Goal: Task Accomplishment & Management: Manage account settings

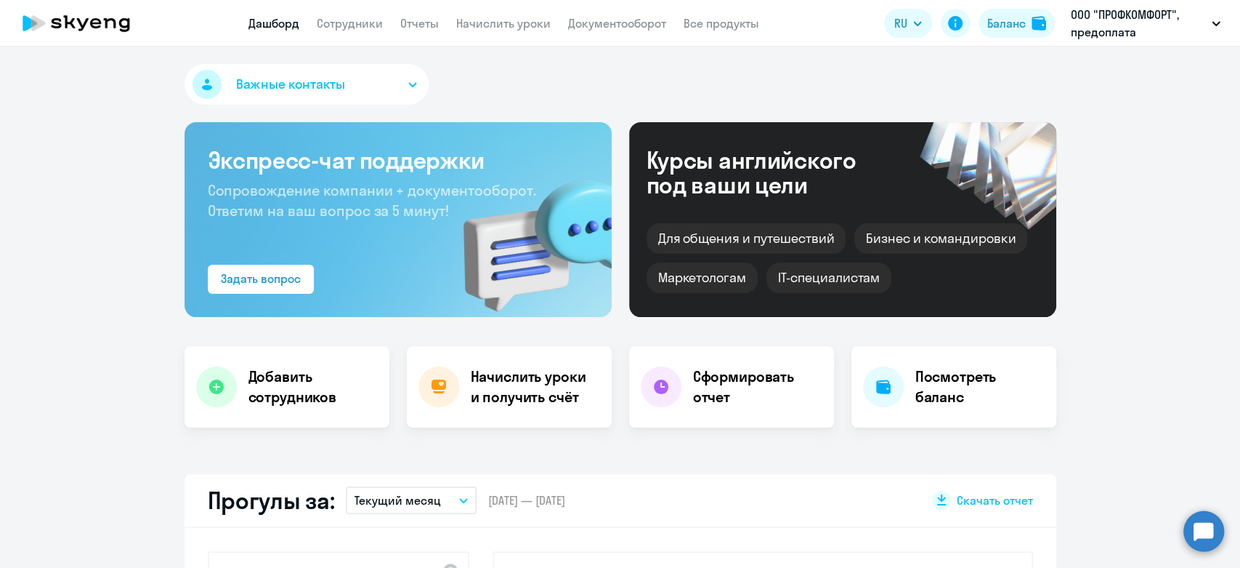
select select "30"
click at [1022, 24] on div "Баланс" at bounding box center [1007, 23] width 39 height 17
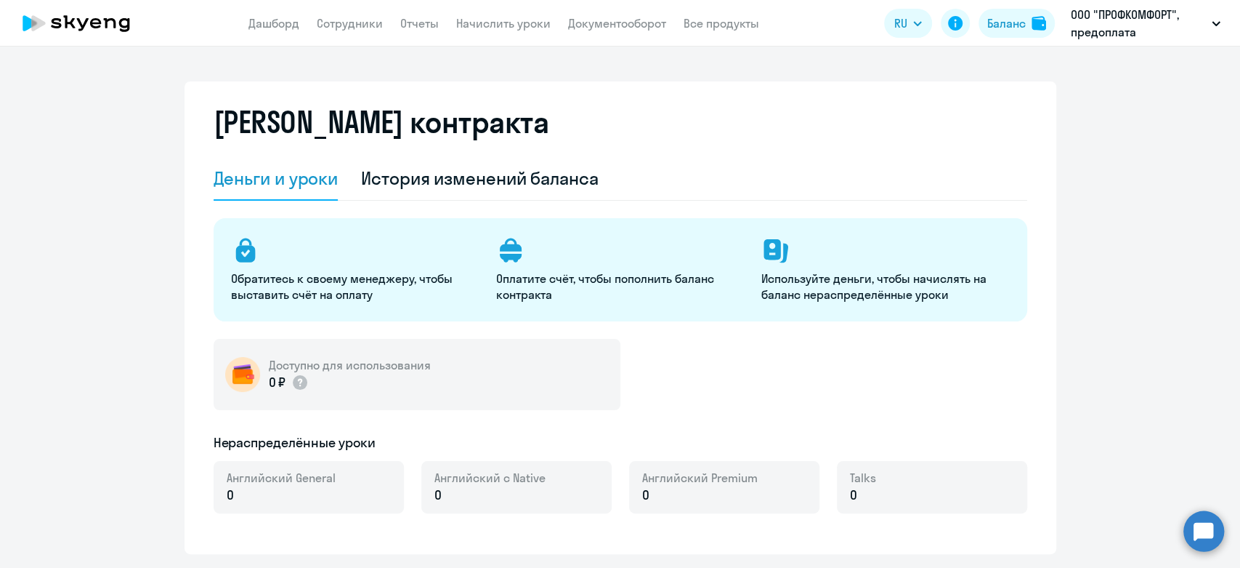
select select "english_adult_not_native_speaker"
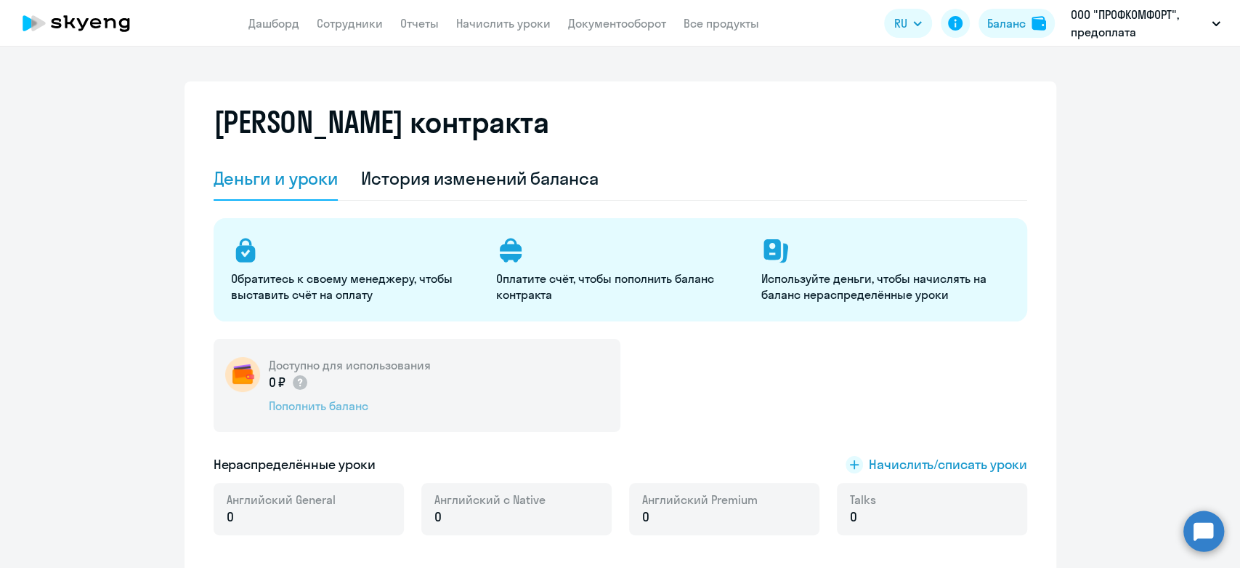
click at [323, 410] on div "Пополнить баланс" at bounding box center [350, 405] width 162 height 16
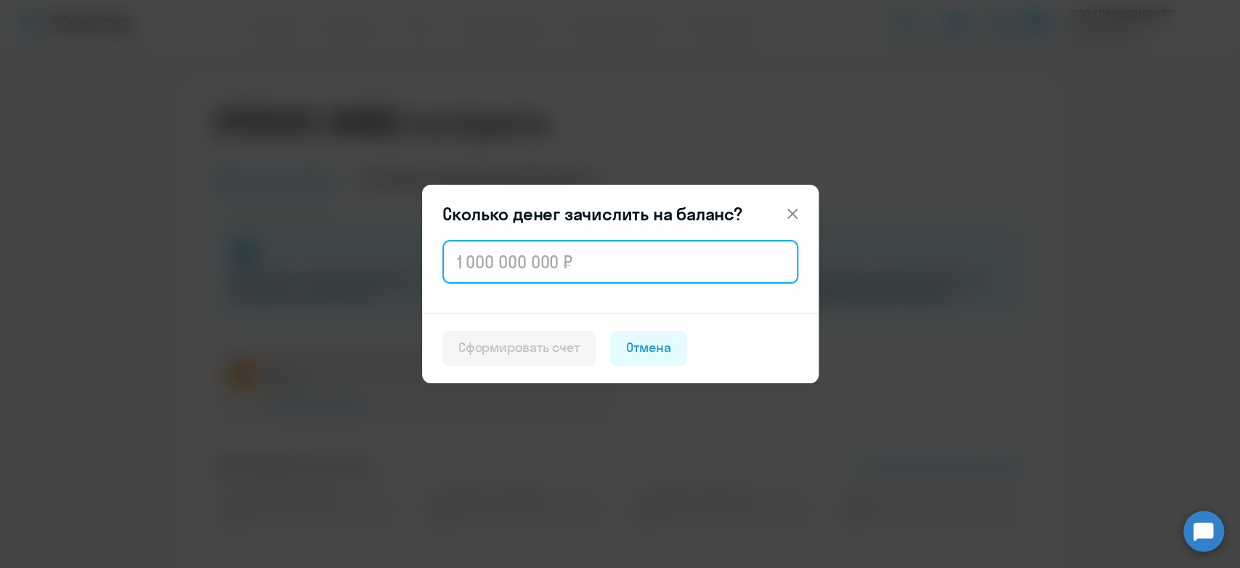
click at [633, 272] on input "text" at bounding box center [621, 262] width 356 height 44
paste input "41 440"
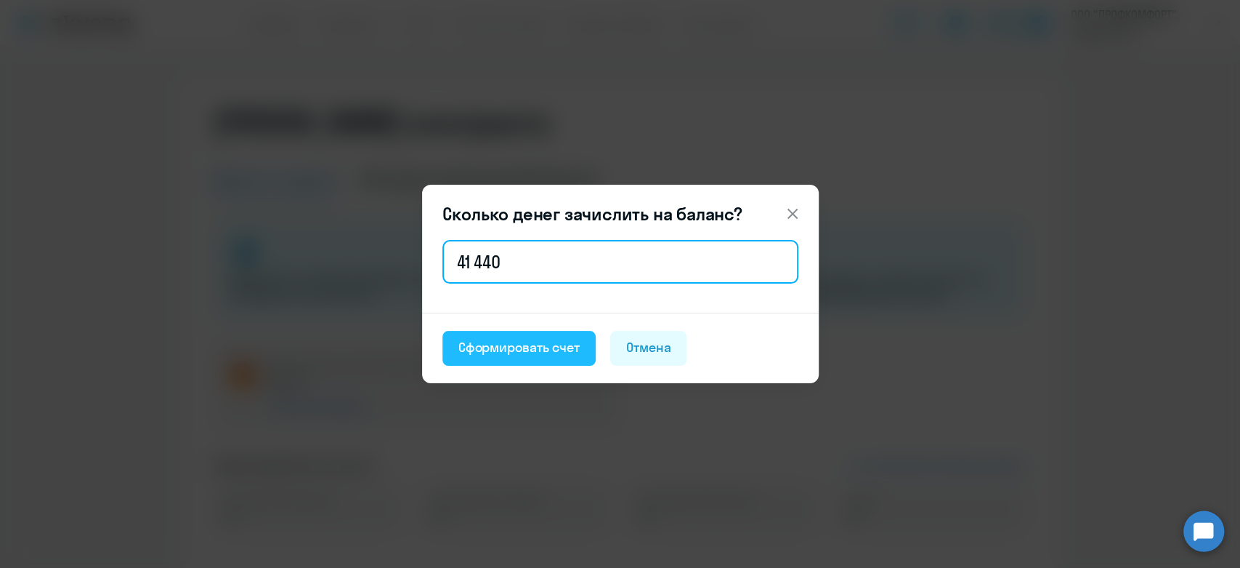
type input "41 440"
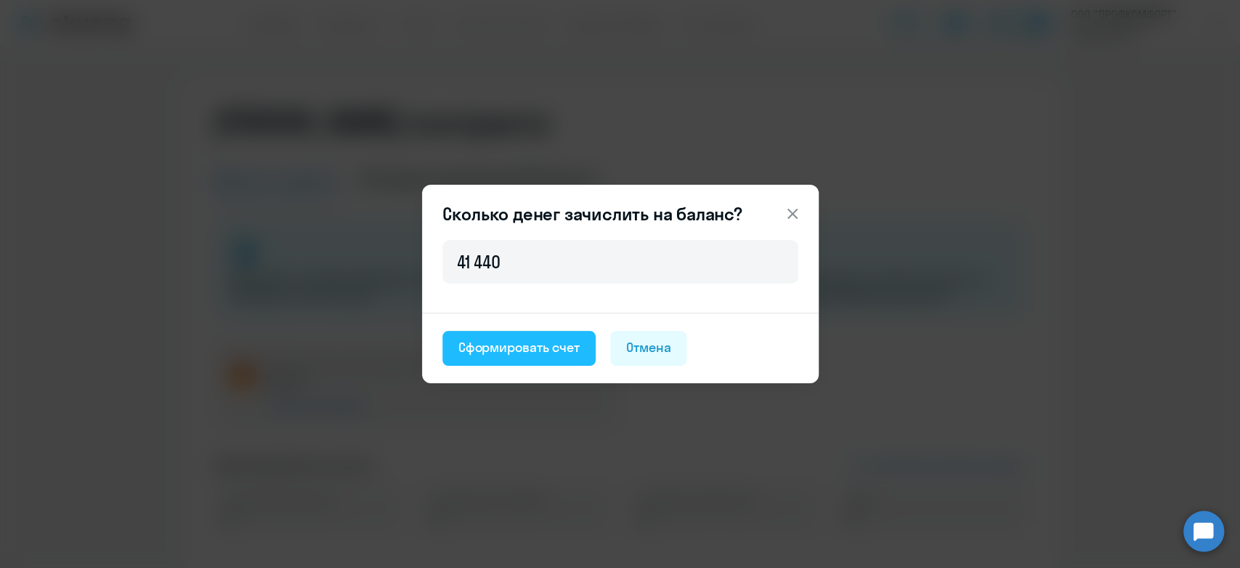
click at [523, 336] on button "Сформировать счет" at bounding box center [519, 348] width 153 height 35
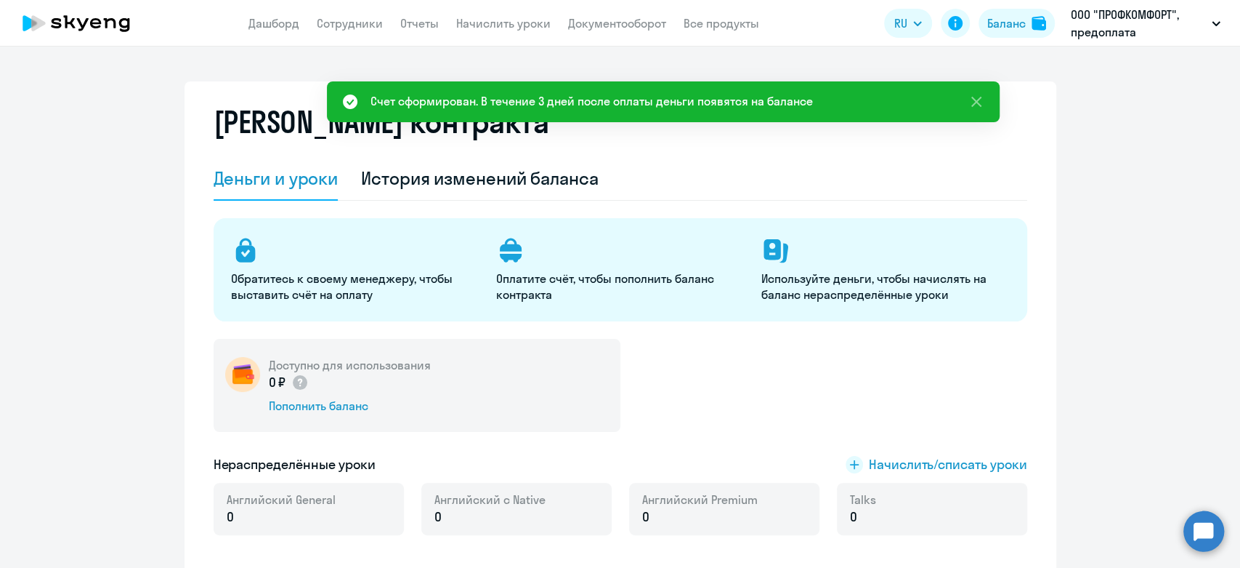
click at [613, 32] on app-header "Дашборд Сотрудники Отчеты Начислить уроки Документооборот Все продукты Дашборд …" at bounding box center [620, 23] width 1240 height 47
click at [613, 18] on link "Документооборот" at bounding box center [617, 23] width 98 height 15
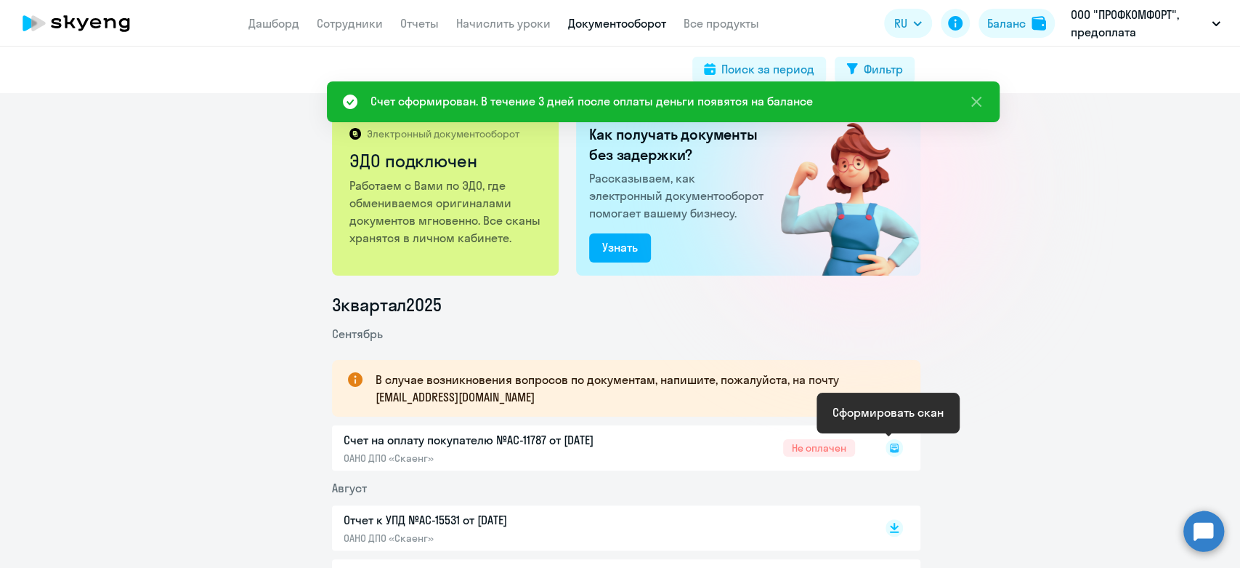
click at [890, 440] on rect at bounding box center [894, 447] width 17 height 17
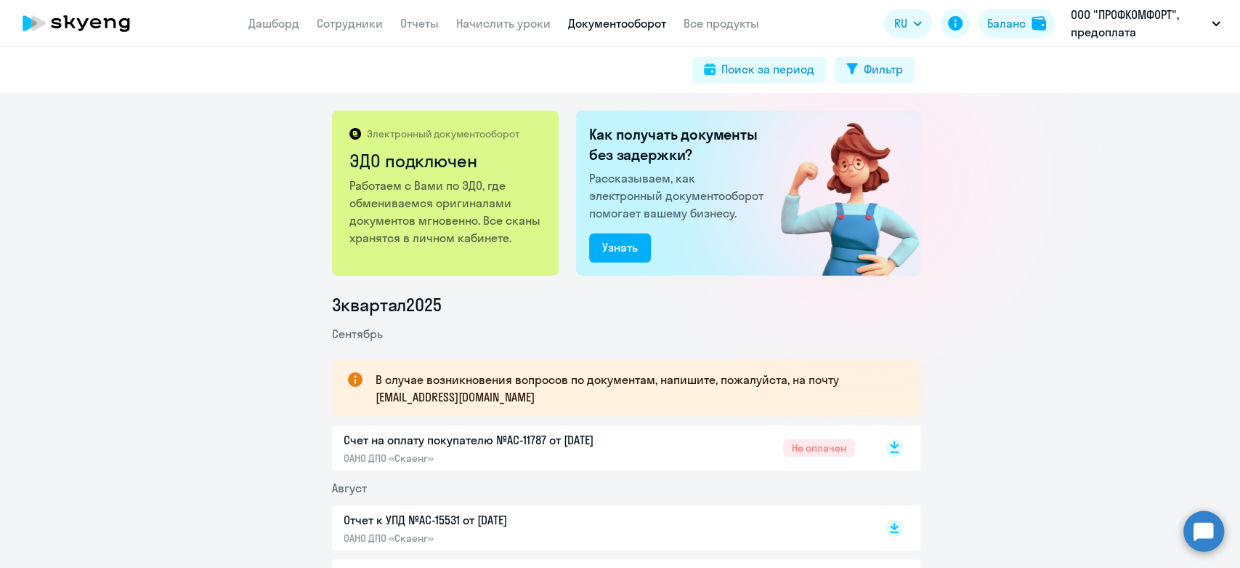
click at [888, 450] on rect at bounding box center [894, 447] width 17 height 17
click at [249, 20] on link "Дашборд" at bounding box center [274, 23] width 51 height 15
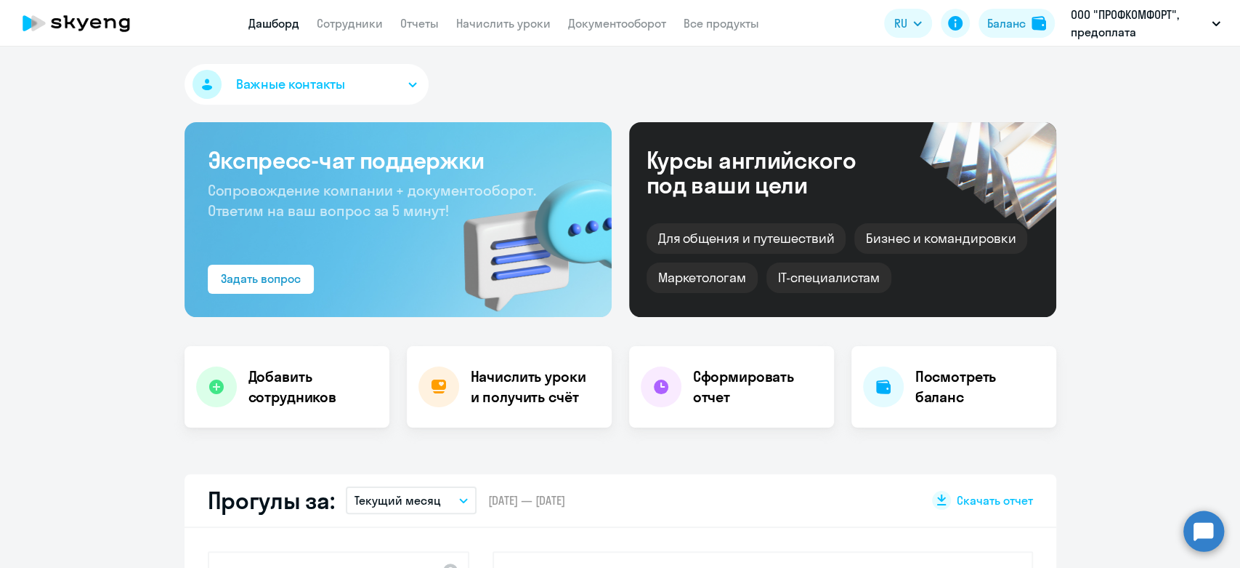
click at [308, 86] on span "Важные контакты" at bounding box center [290, 84] width 109 height 19
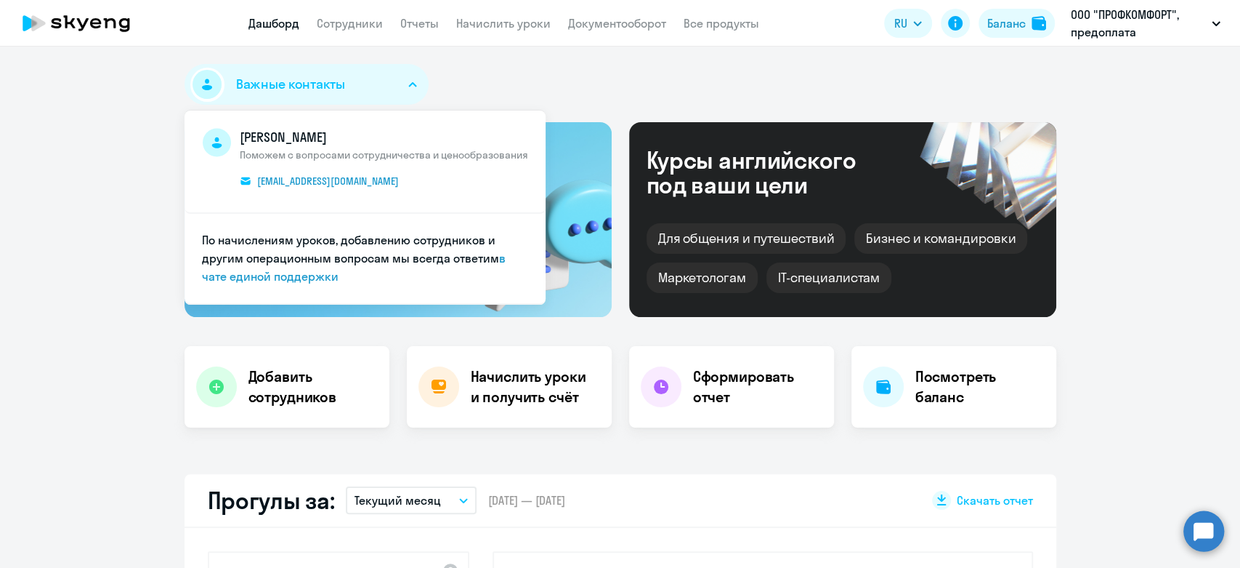
select select "30"
click at [271, 180] on span "roman.grigorev@skyeng.ru" at bounding box center [328, 180] width 142 height 13
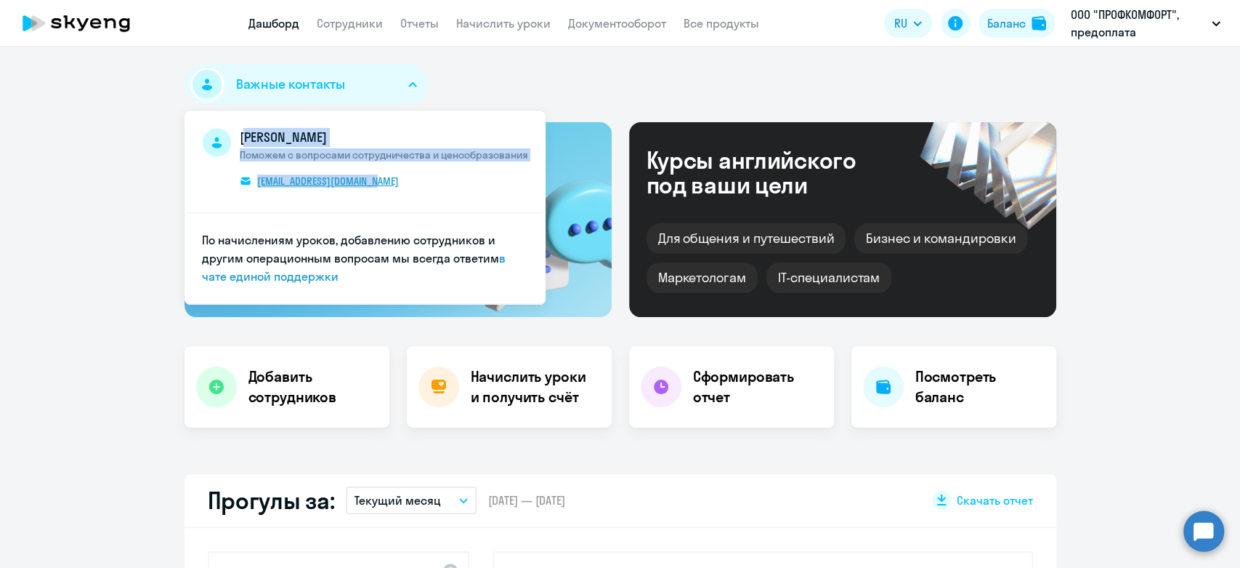
drag, startPoint x: 232, startPoint y: 178, endPoint x: 389, endPoint y: 174, distance: 157.7
click at [389, 174] on span "Роман Григорьев Поможем с вопросами сотрудничества и ценообразования roman.grig…" at bounding box center [365, 161] width 326 height 67
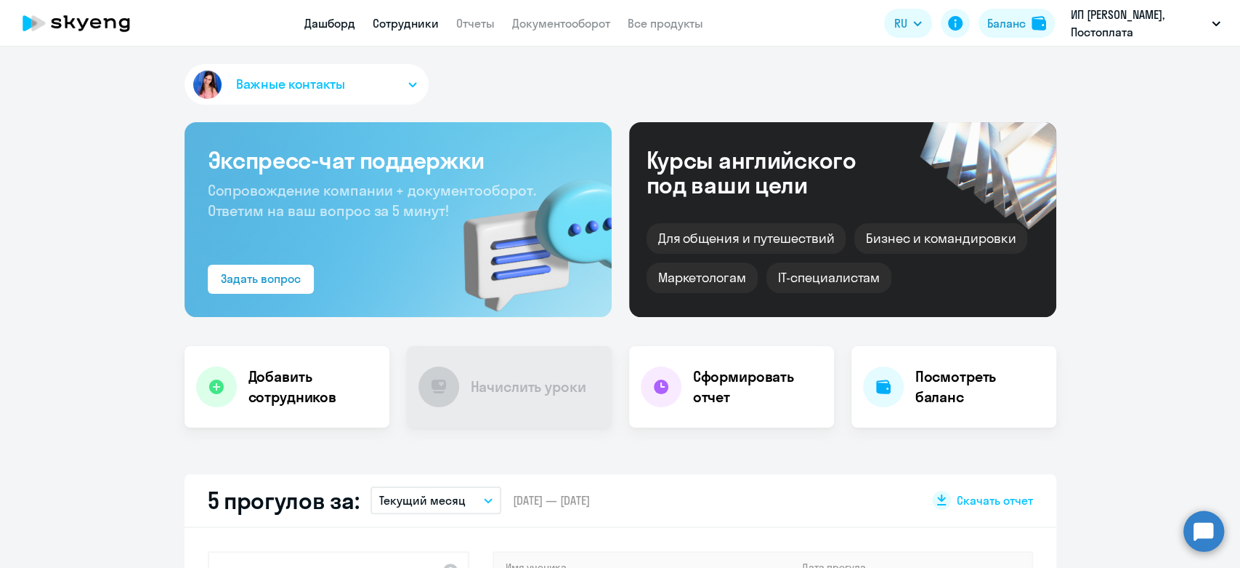
click at [416, 28] on link "Сотрудники" at bounding box center [406, 23] width 66 height 15
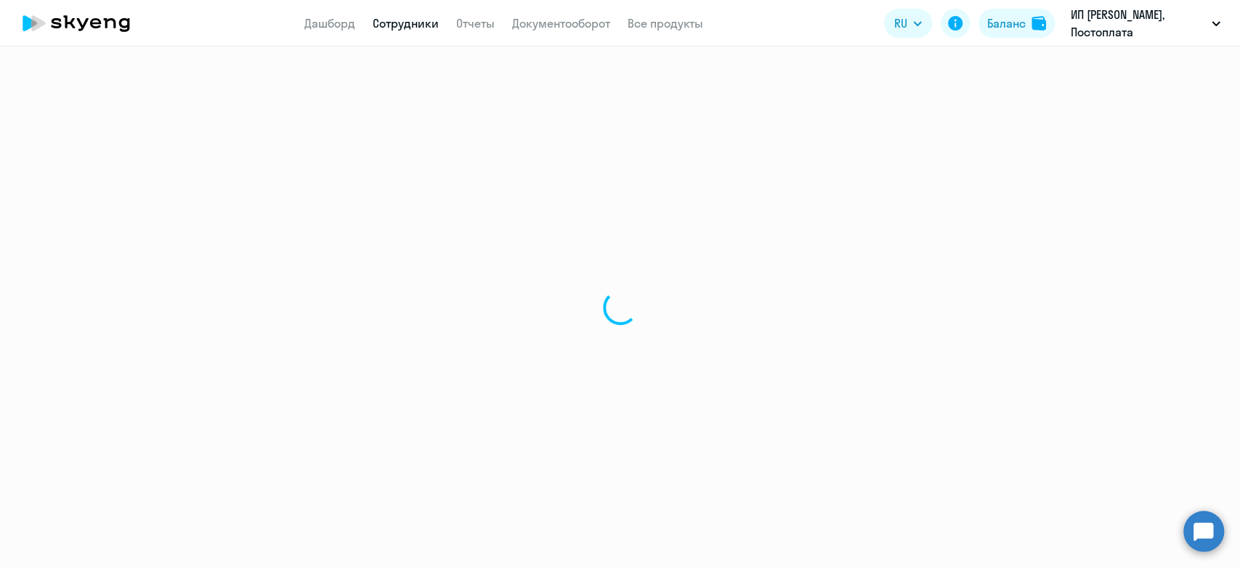
select select "30"
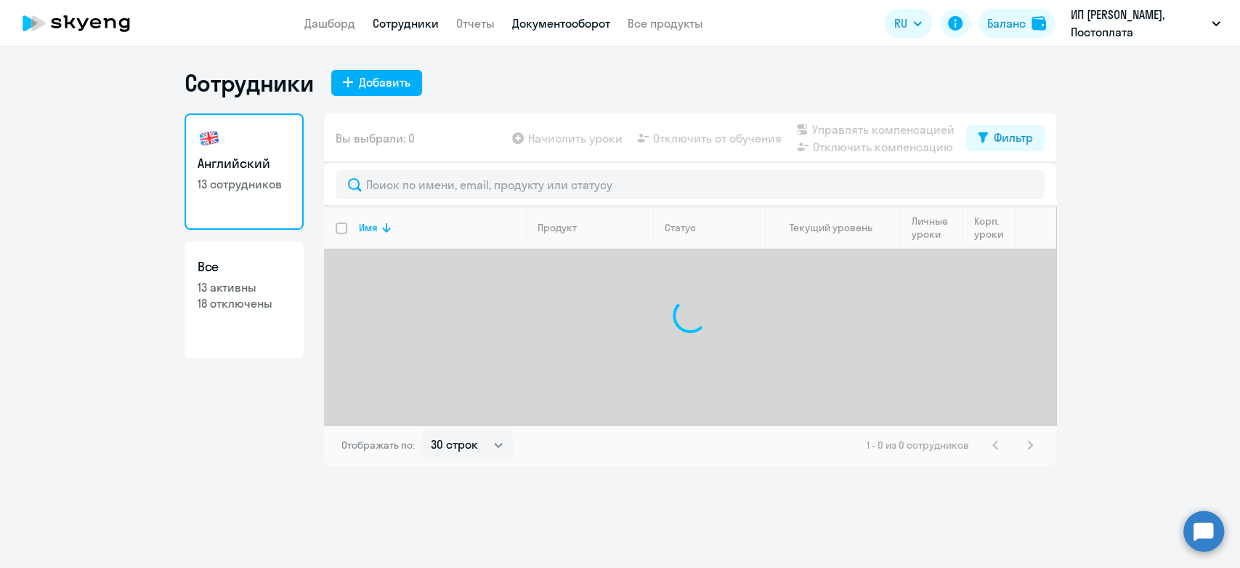
click at [535, 24] on link "Документооборот" at bounding box center [561, 23] width 98 height 15
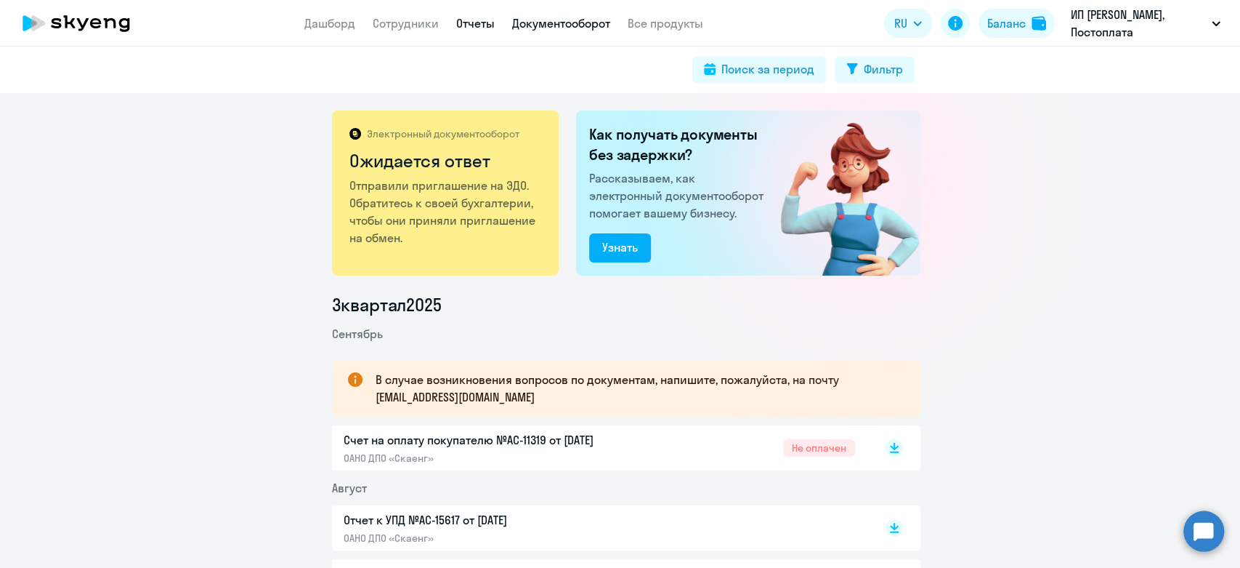
click at [478, 28] on link "Отчеты" at bounding box center [475, 23] width 39 height 15
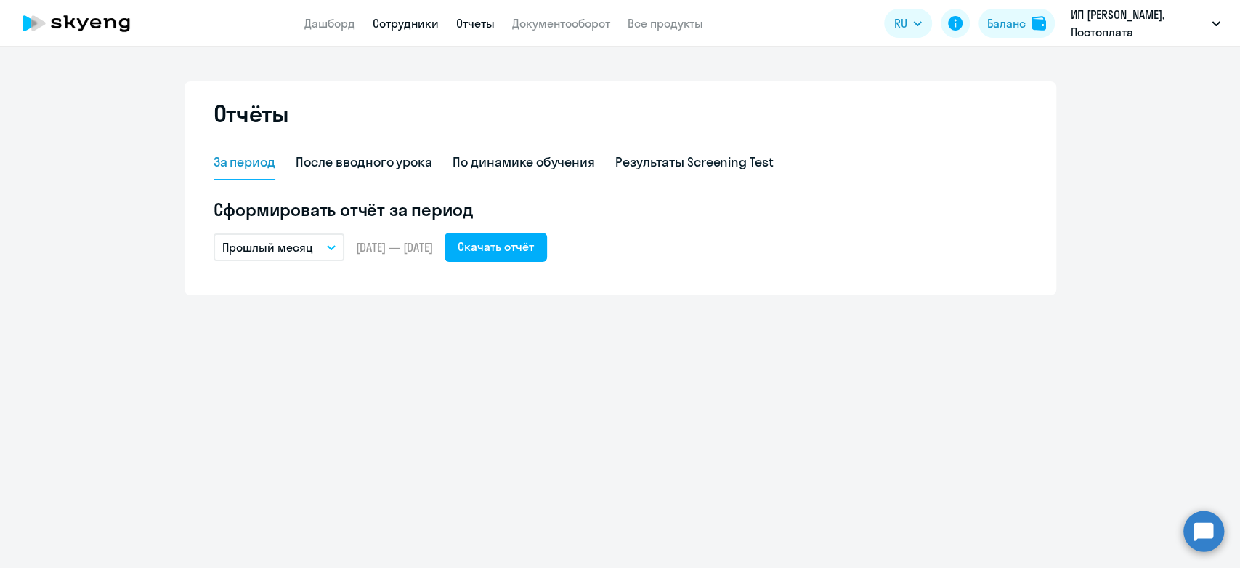
click at [416, 28] on link "Сотрудники" at bounding box center [406, 23] width 66 height 15
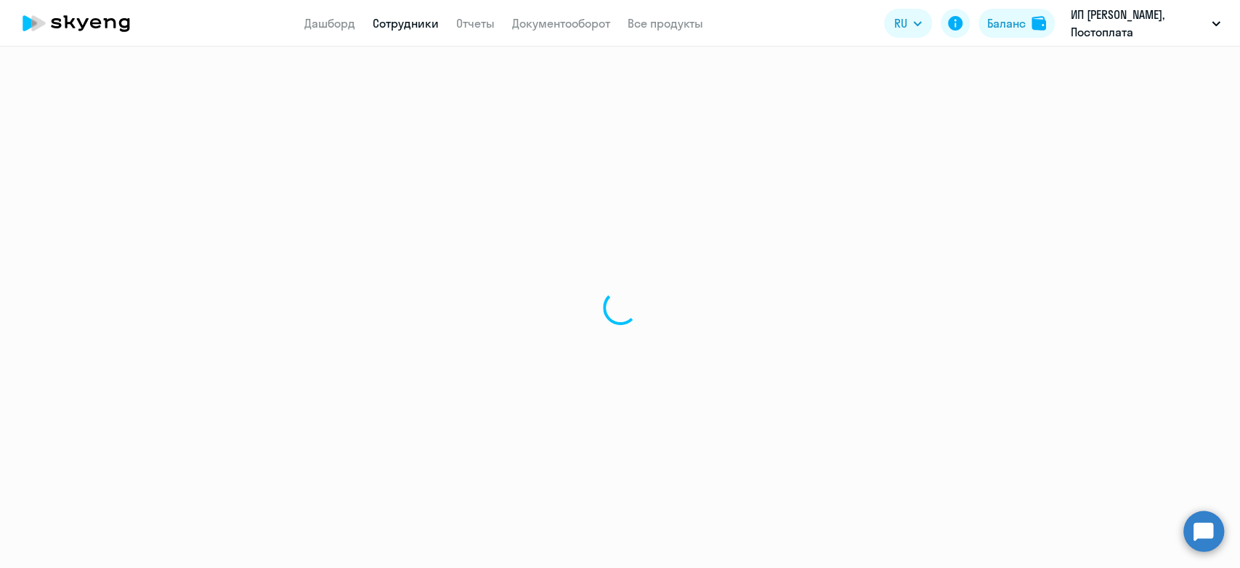
select select "30"
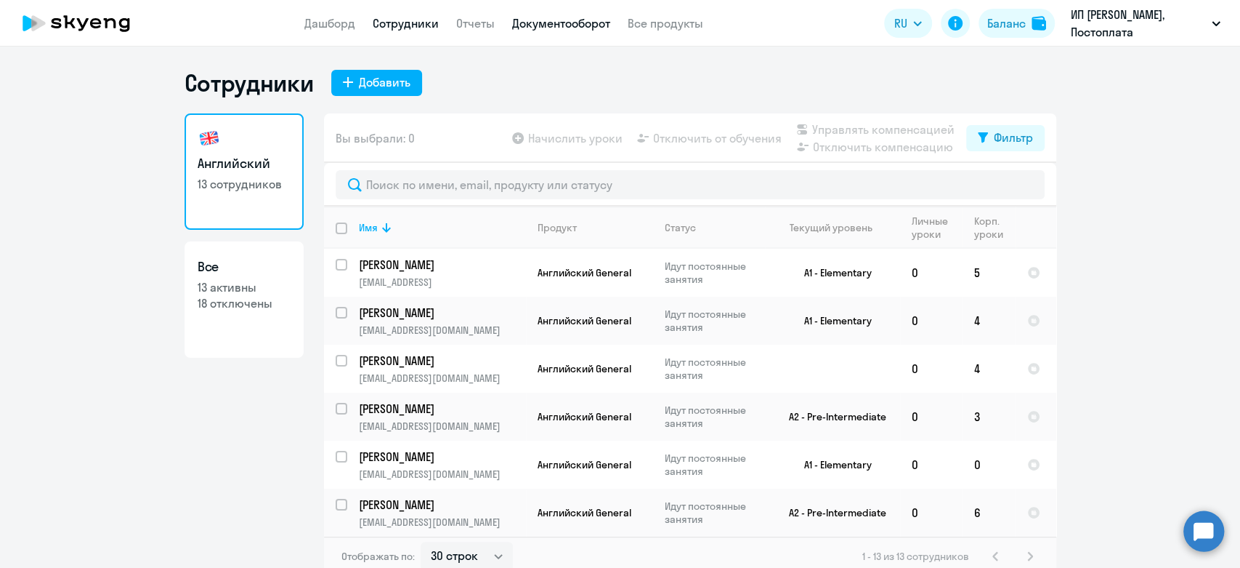
click at [513, 28] on link "Документооборот" at bounding box center [561, 23] width 98 height 15
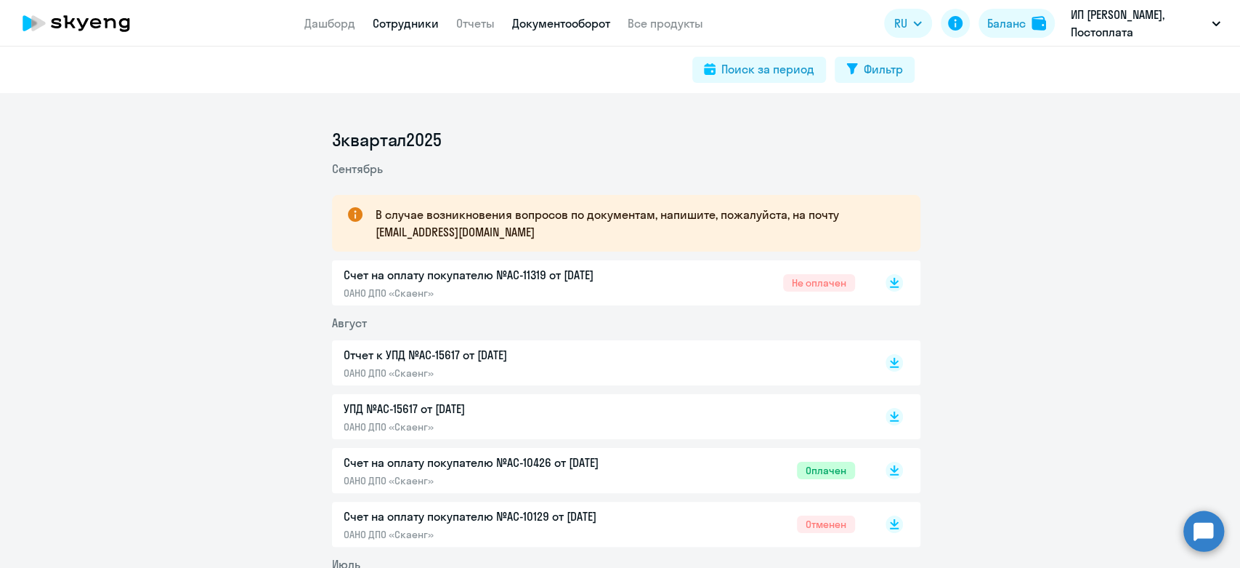
click at [374, 27] on link "Сотрудники" at bounding box center [406, 23] width 66 height 15
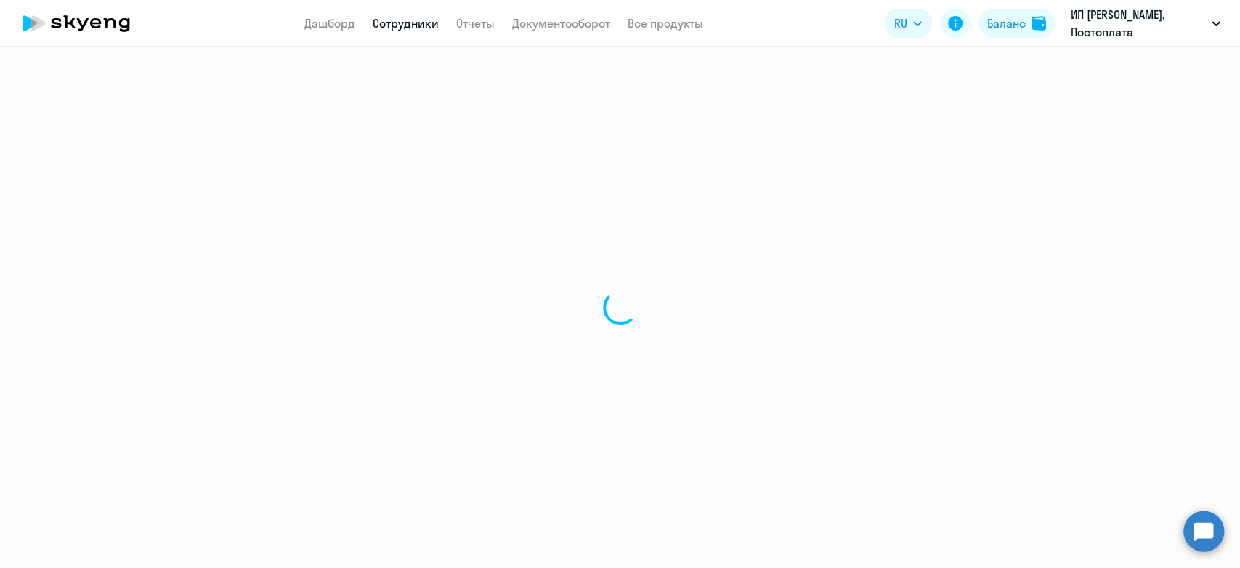
select select "30"
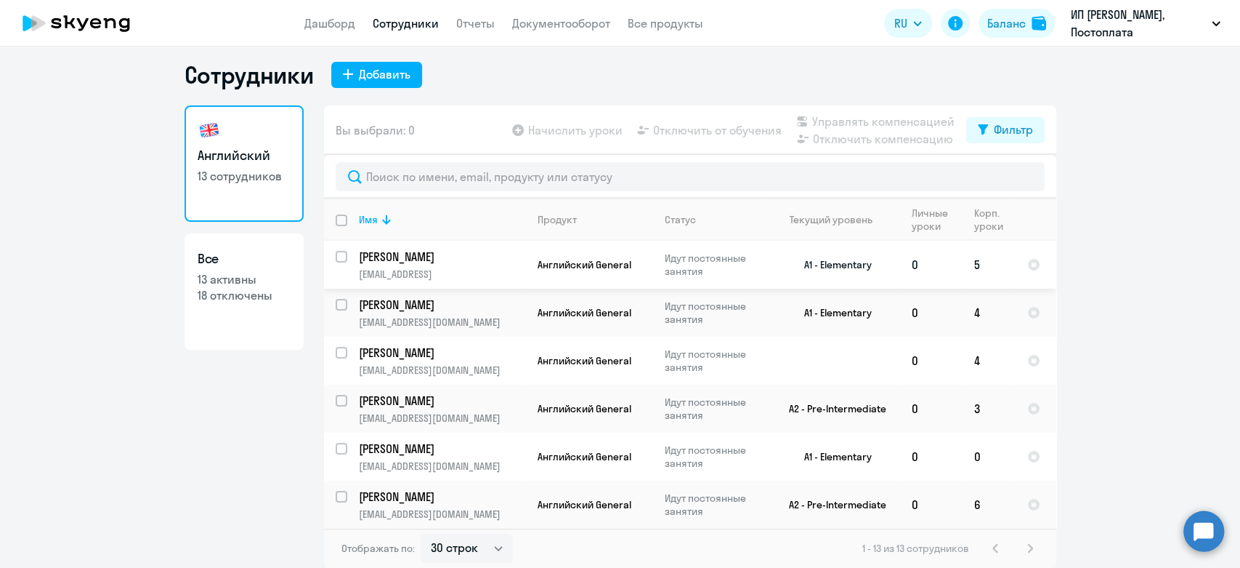
click at [336, 258] on input "select row 39562817" at bounding box center [350, 265] width 29 height 29
checkbox input "true"
click at [878, 114] on span "Управлять компенсацией" at bounding box center [883, 121] width 142 height 17
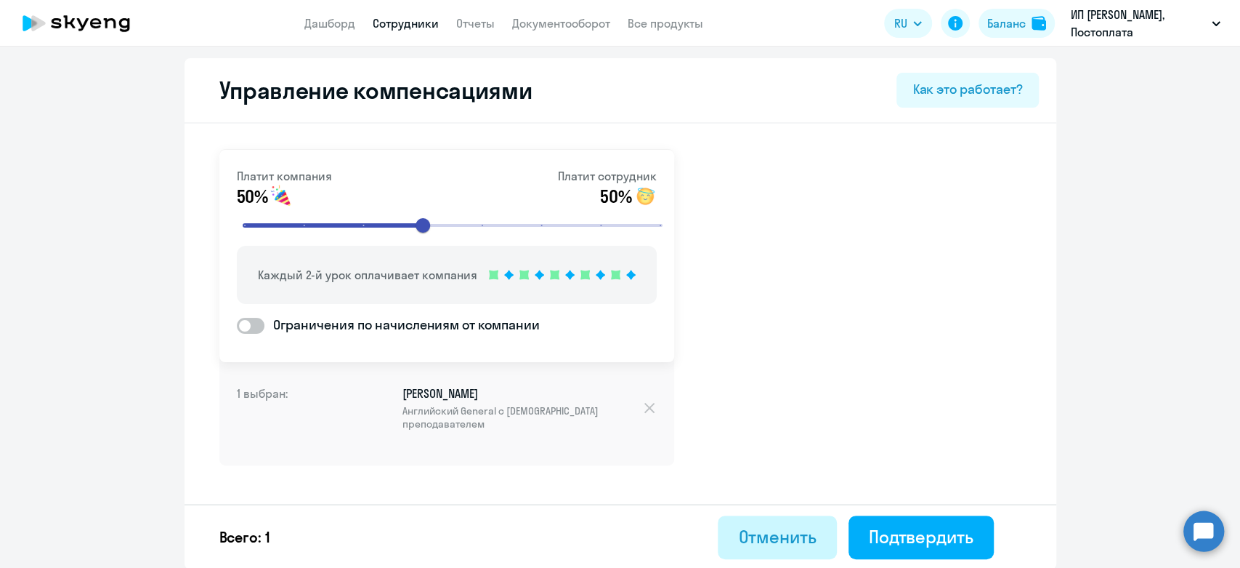
click at [767, 539] on div "Отменить" at bounding box center [777, 536] width 78 height 23
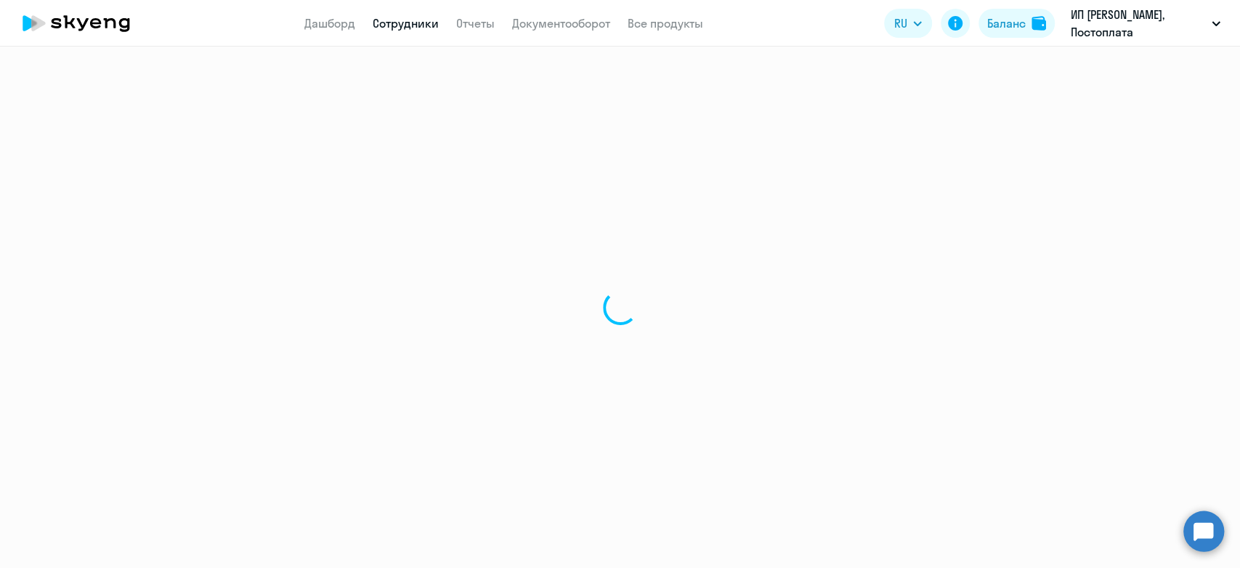
select select "30"
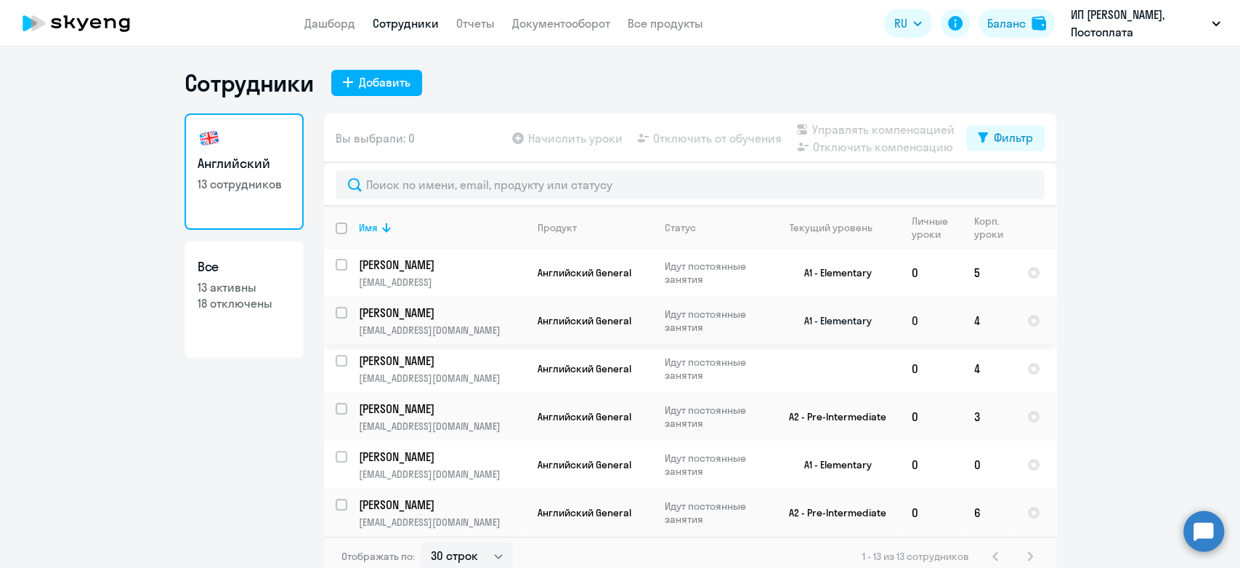
click at [339, 317] on input "select row 39554741" at bounding box center [350, 321] width 29 height 29
checkbox input "true"
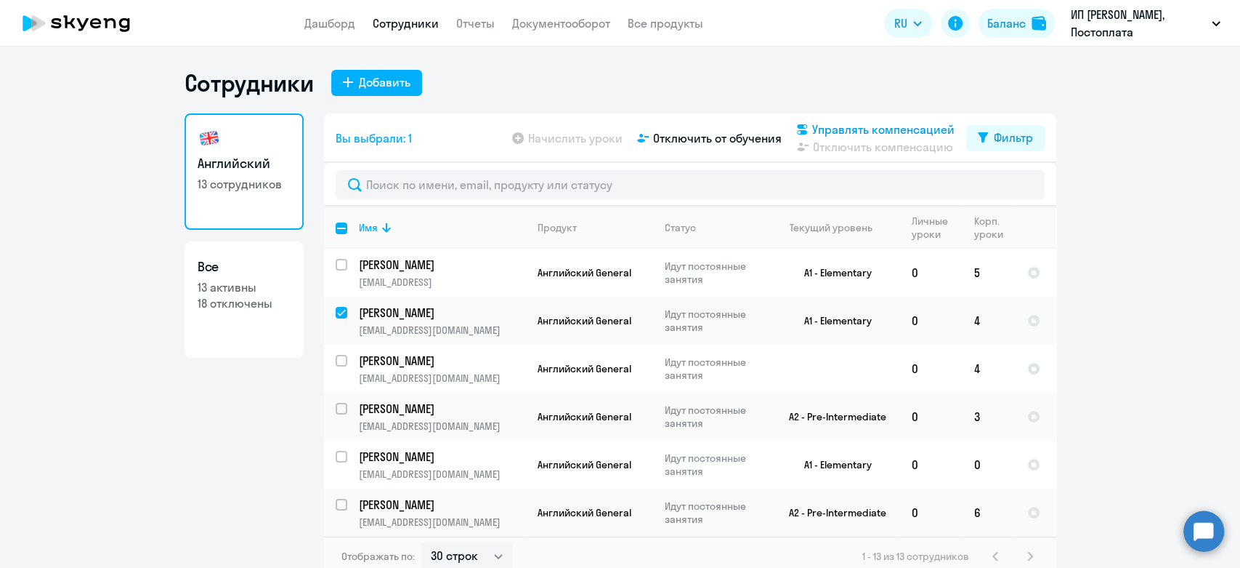
click at [885, 121] on span "Управлять компенсацией" at bounding box center [883, 129] width 142 height 17
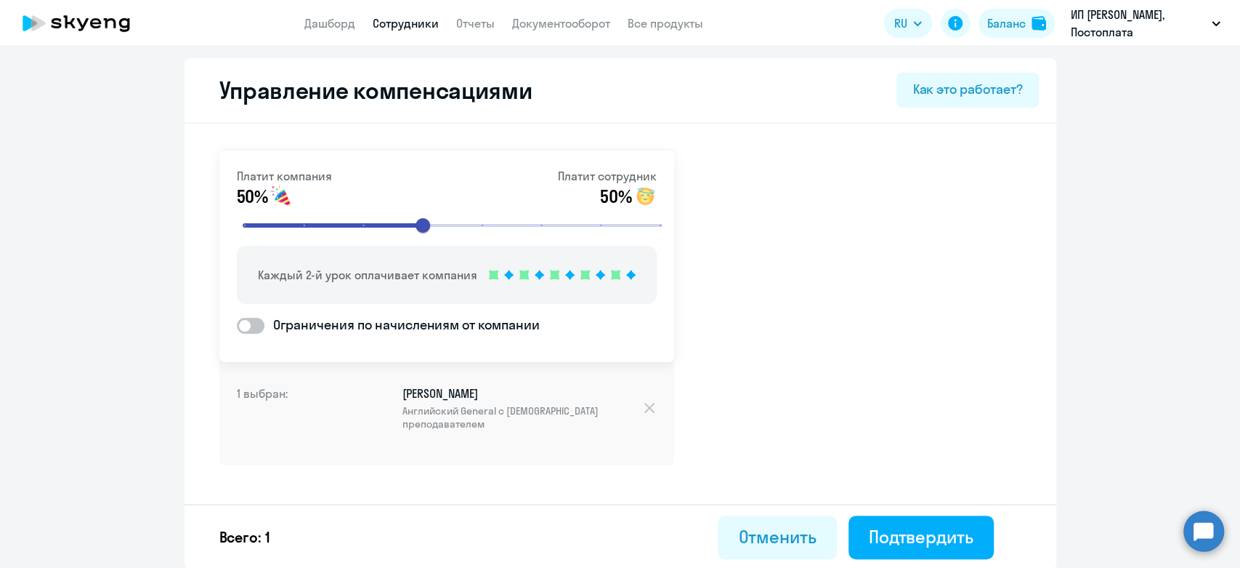
scroll to position [1, 0]
click at [750, 525] on div "Отменить" at bounding box center [777, 535] width 78 height 23
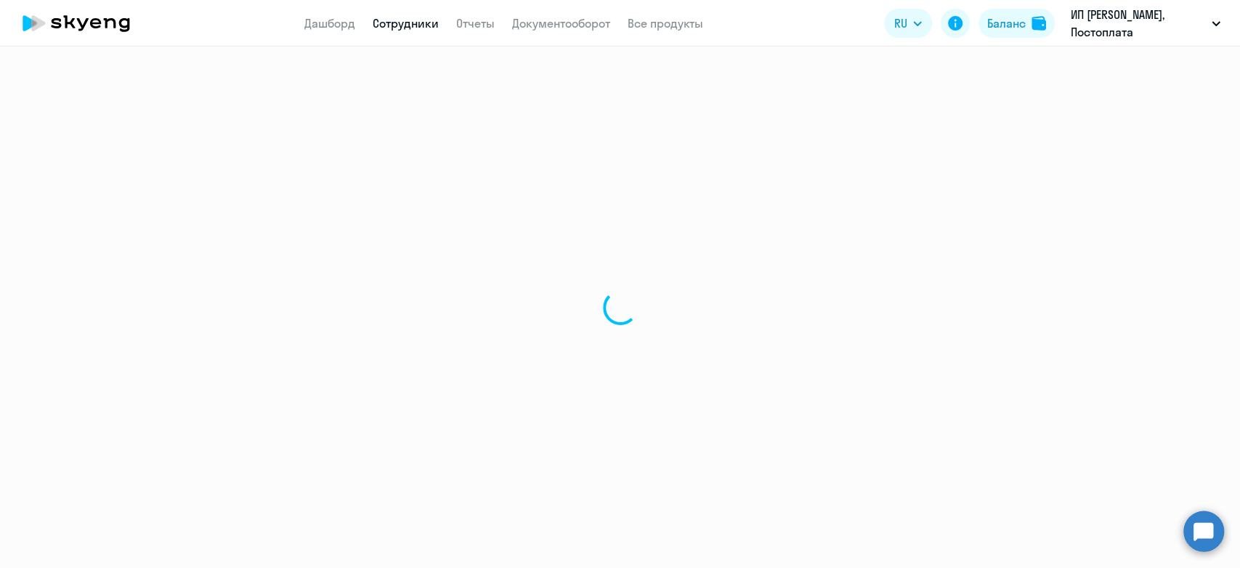
select select "30"
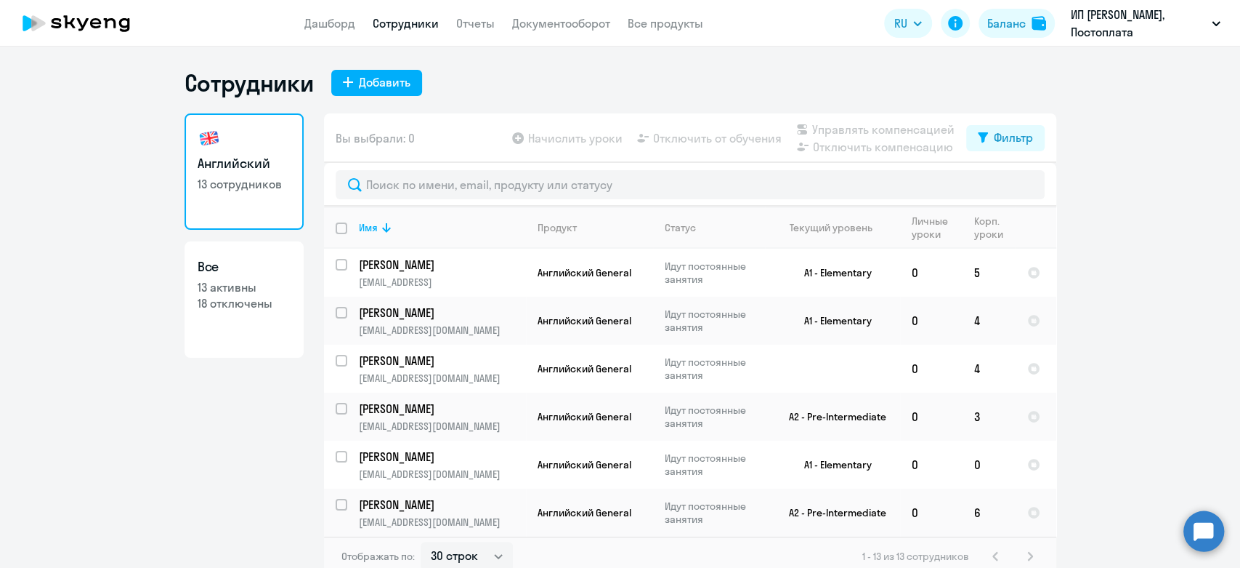
click at [338, 235] on input "deselect all" at bounding box center [350, 236] width 29 height 29
checkbox input "true"
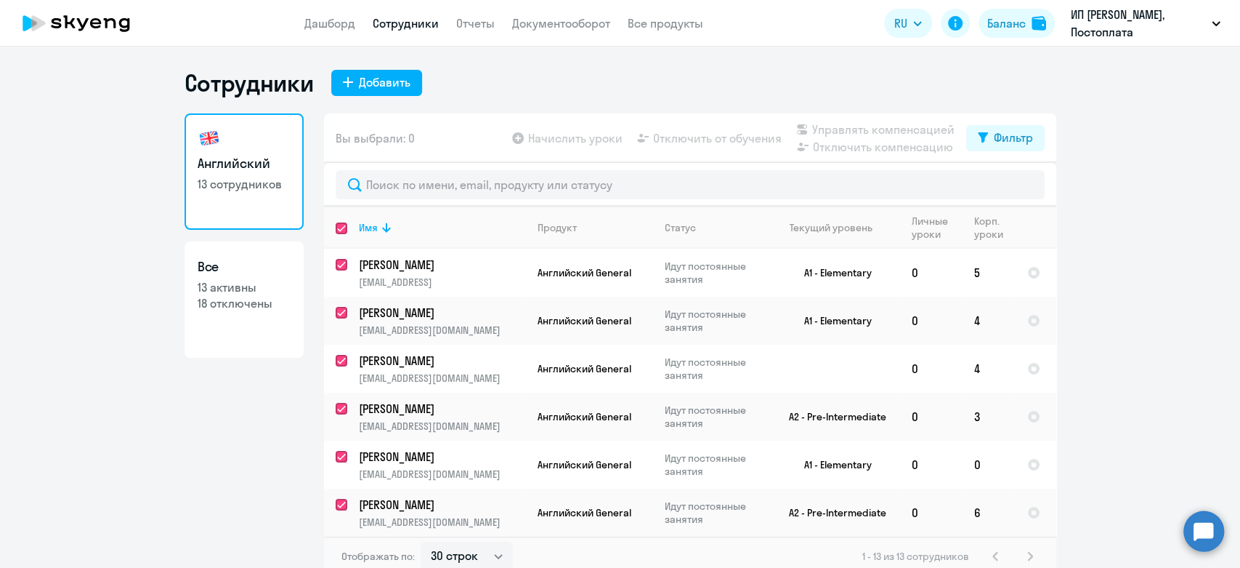
checkbox input "true"
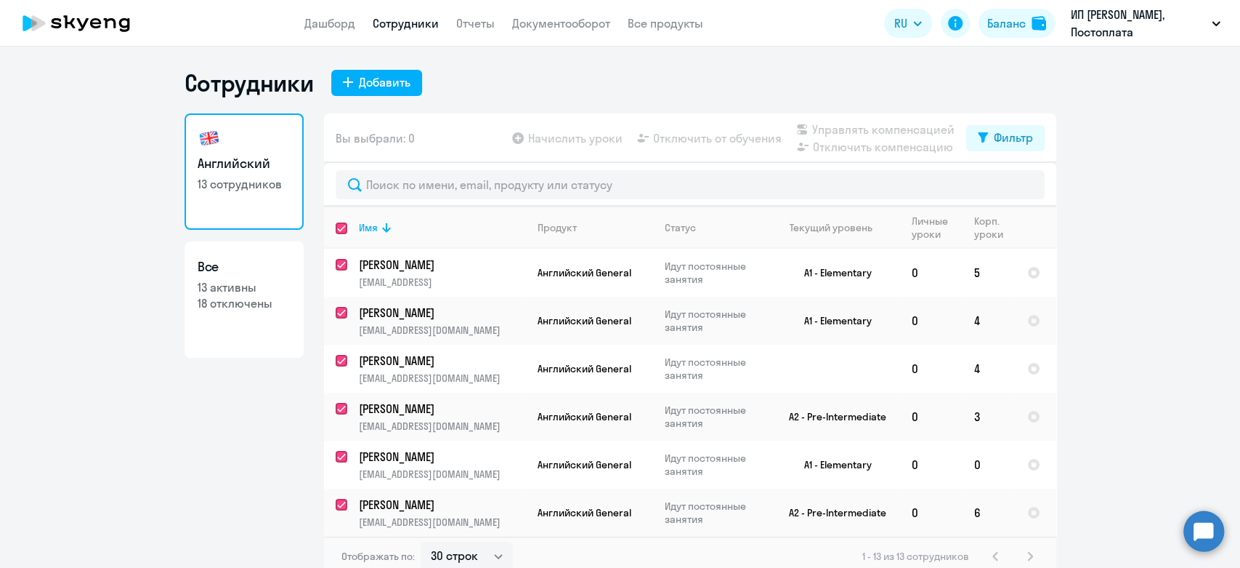
checkbox input "true"
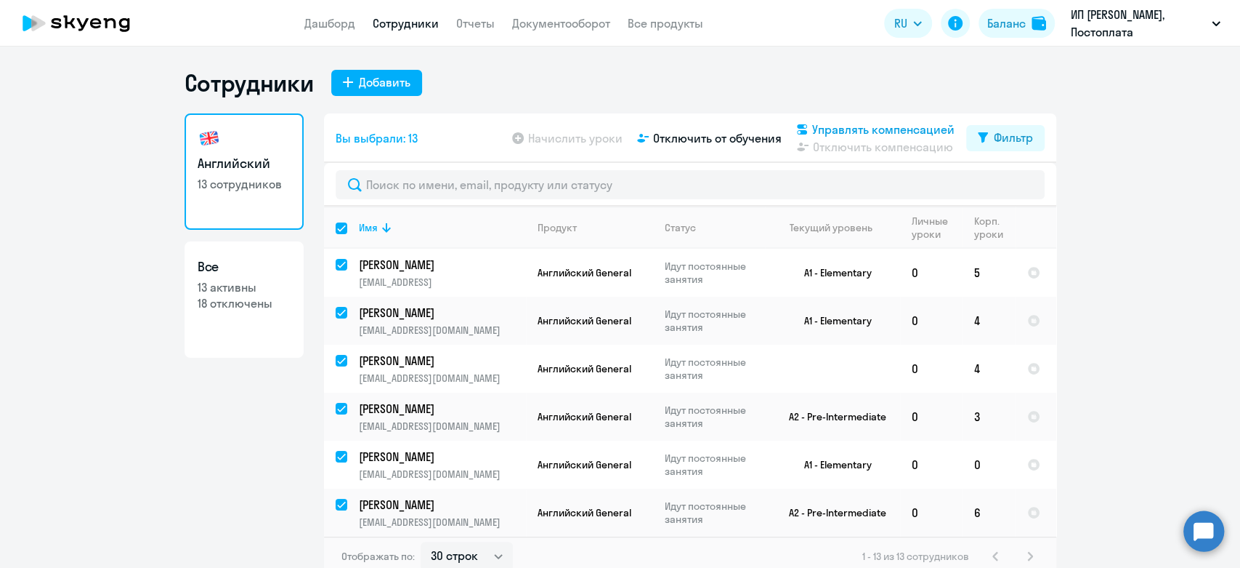
click at [861, 124] on span "Управлять компенсацией" at bounding box center [883, 129] width 142 height 17
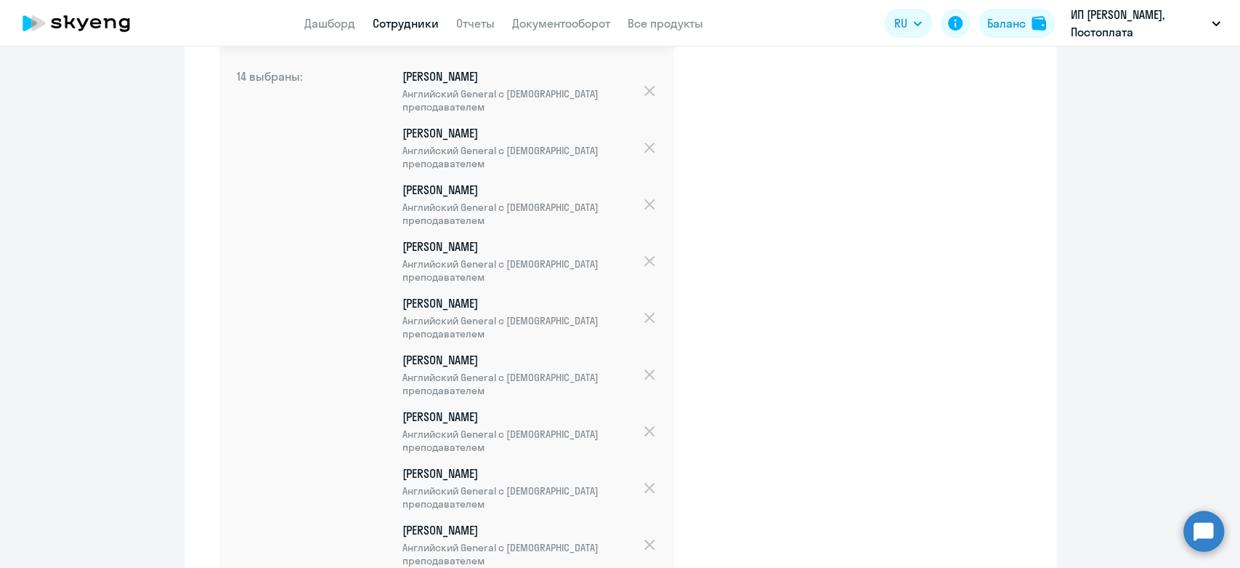
scroll to position [75, 0]
